Goal: Task Accomplishment & Management: Manage account settings

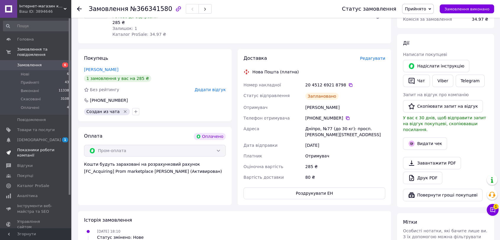
scroll to position [230, 0]
click at [35, 127] on span "Товари та послуги" at bounding box center [36, 129] width 38 height 5
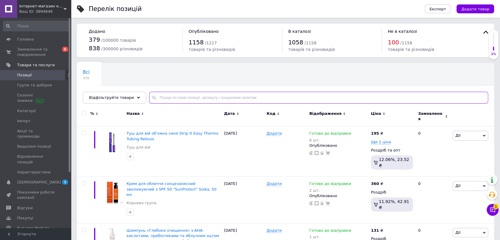
click at [166, 98] on input "text" at bounding box center [318, 98] width 339 height 12
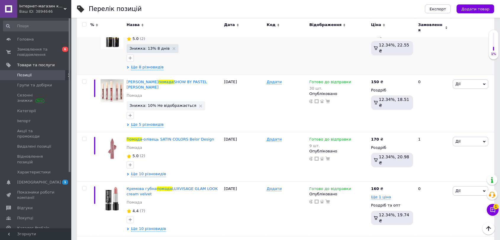
scroll to position [395, 0]
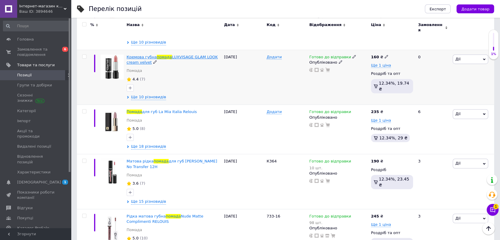
type input "помада"
click at [139, 55] on span "Кремова губна" at bounding box center [142, 57] width 30 height 4
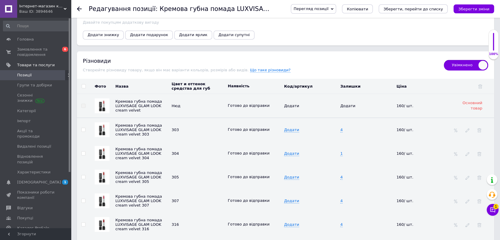
scroll to position [888, 0]
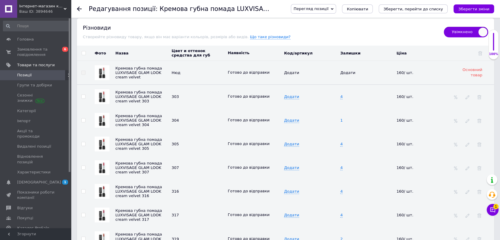
click at [342, 118] on span "1" at bounding box center [341, 120] width 2 height 5
drag, startPoint x: 345, startPoint y: 97, endPoint x: 341, endPoint y: 99, distance: 4.9
click at [341, 116] on input "1" at bounding box center [365, 120] width 52 height 9
type input "3"
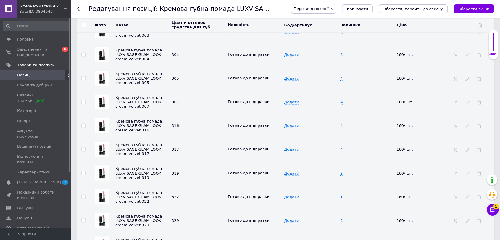
click at [340, 185] on td "1" at bounding box center [367, 197] width 56 height 24
click at [342, 192] on input "1" at bounding box center [365, 196] width 52 height 9
drag, startPoint x: 344, startPoint y: 175, endPoint x: 336, endPoint y: 176, distance: 7.8
click at [336, 185] on tr "Кремова губна помада LUXVISAGE GLAM LOOK cream velvet 322 322 Готово до відправ…" at bounding box center [285, 197] width 417 height 24
type input "4"
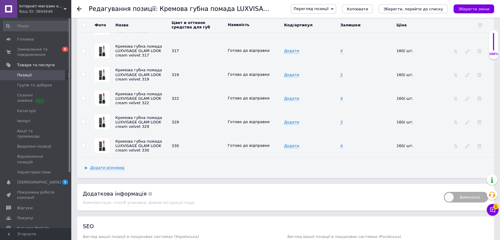
scroll to position [1020, 0]
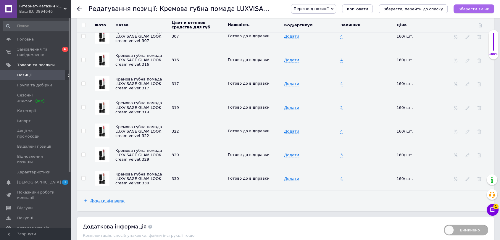
click at [478, 9] on icon "Зберегти зміни" at bounding box center [474, 9] width 31 height 4
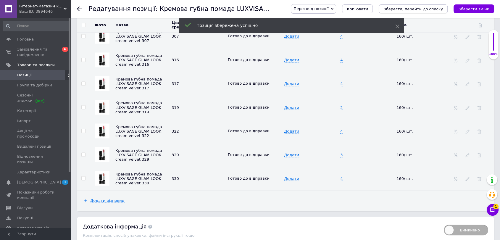
click at [420, 11] on icon "Зберегти, перейти до списку" at bounding box center [414, 9] width 60 height 4
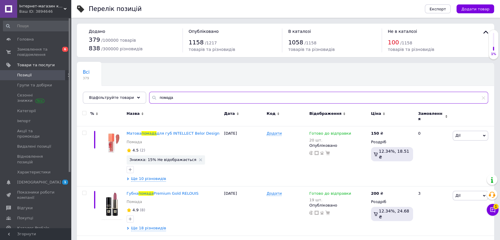
drag, startPoint x: 169, startPoint y: 101, endPoint x: 146, endPoint y: 100, distance: 23.1
click at [149, 100] on div "помада" at bounding box center [318, 98] width 339 height 12
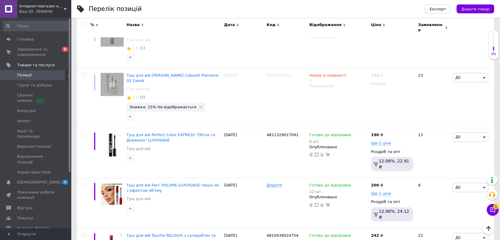
scroll to position [821, 0]
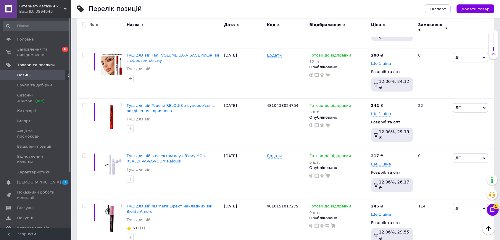
type input "тушь"
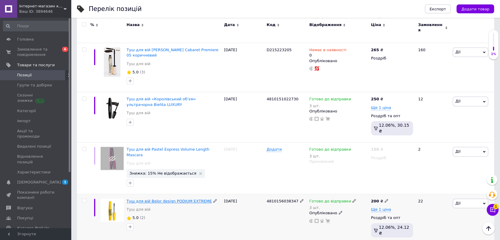
scroll to position [801, 0]
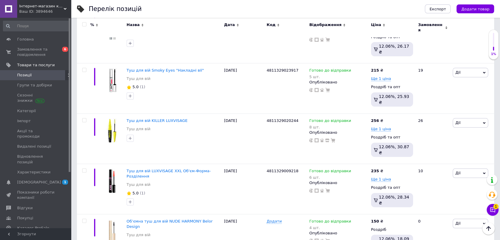
scroll to position [2796, 0]
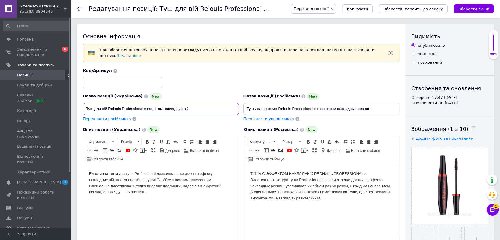
click at [211, 110] on input "Туш для вій Relouis Professional з ефектом накладних вій" at bounding box center [161, 109] width 156 height 12
drag, startPoint x: 211, startPoint y: 110, endPoint x: 71, endPoint y: 110, distance: 140.0
